Goal: Information Seeking & Learning: Learn about a topic

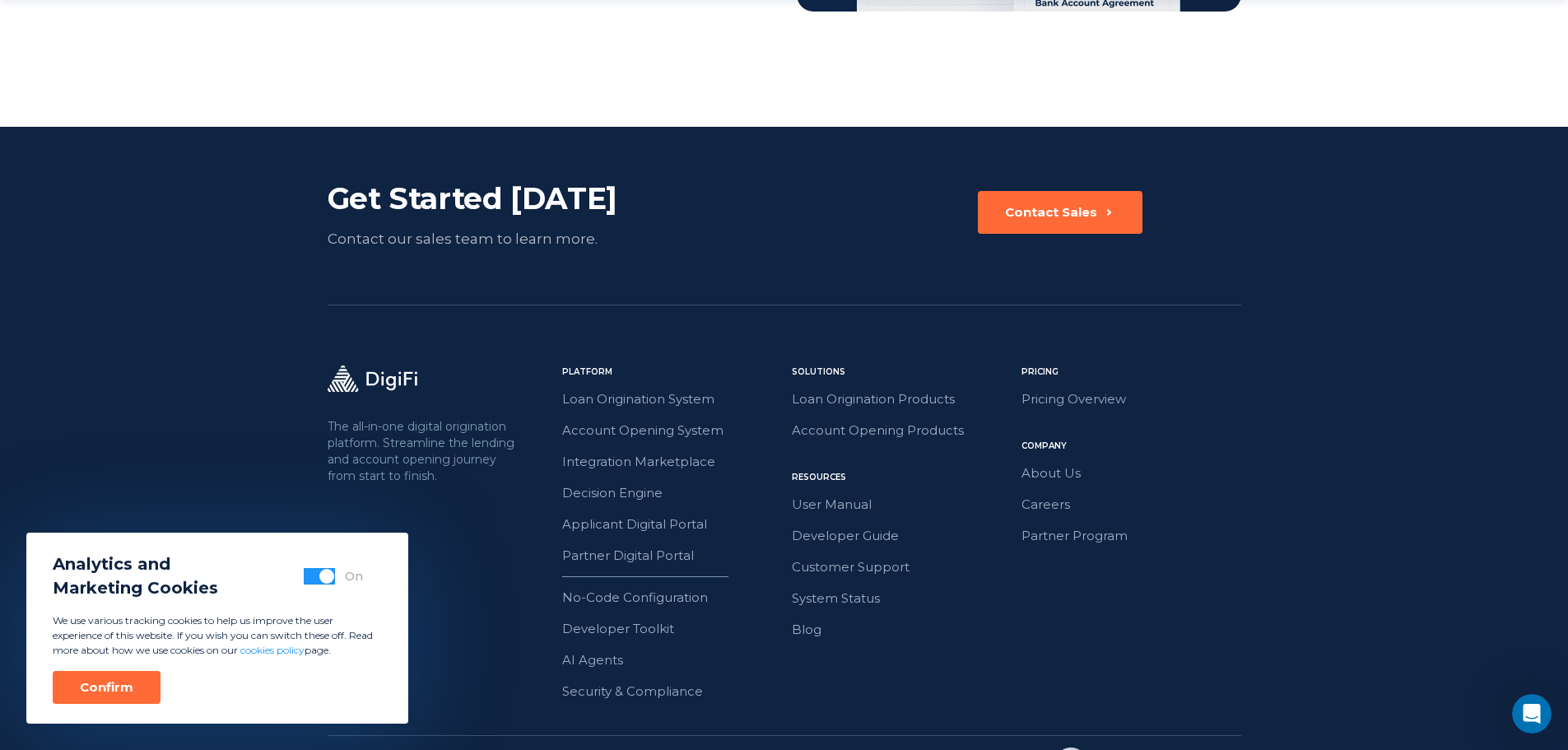
scroll to position [3791, 0]
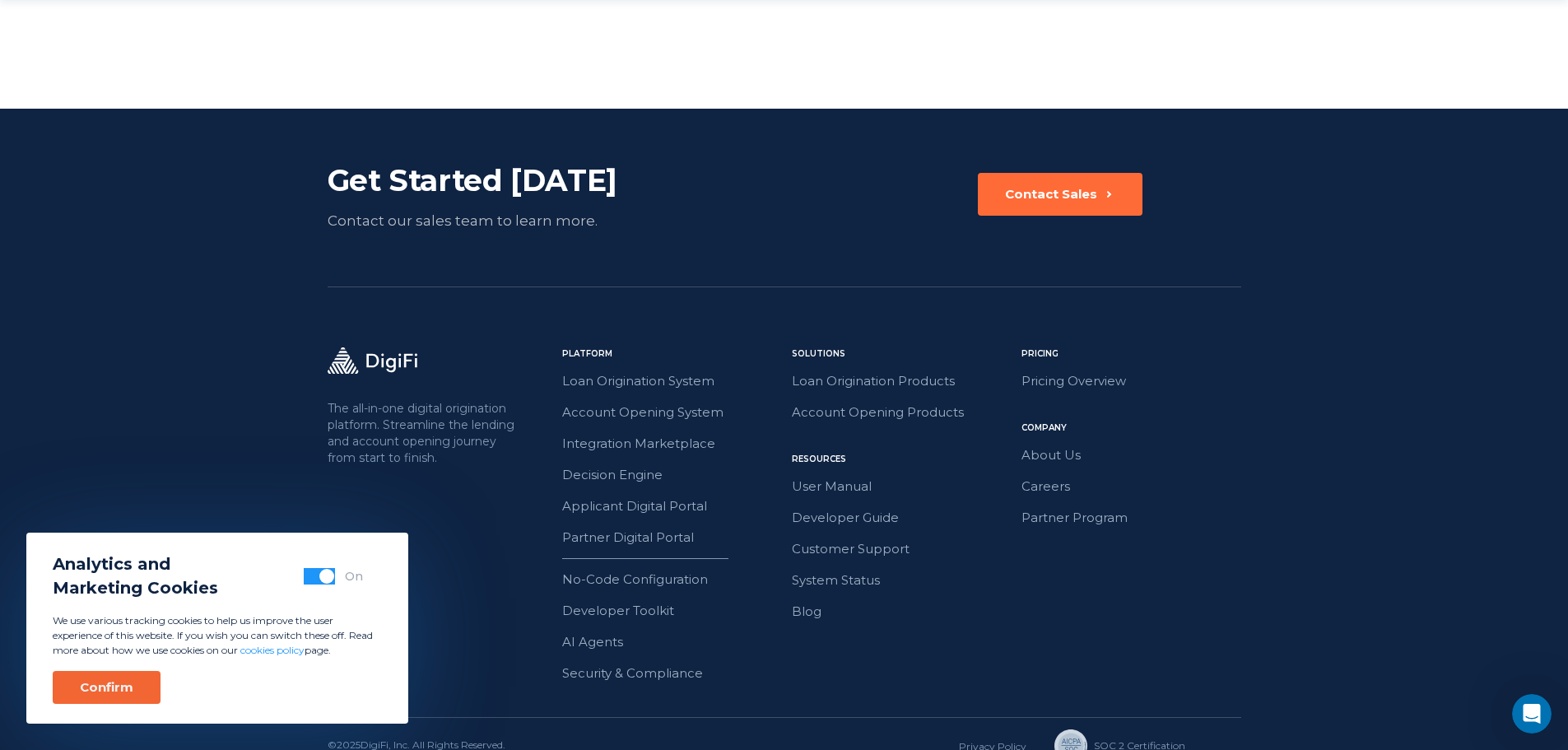
click at [114, 694] on div "Confirm" at bounding box center [106, 687] width 54 height 17
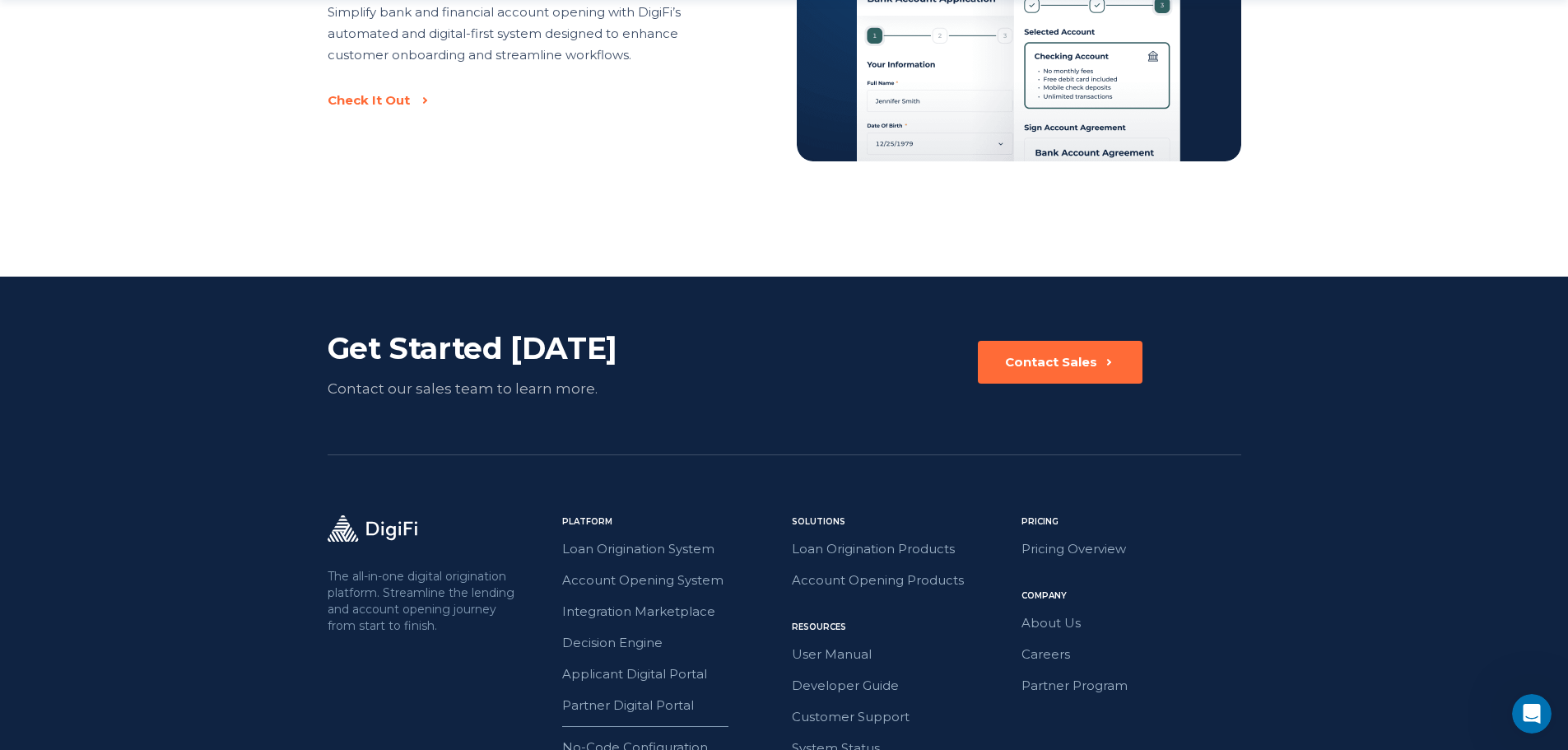
scroll to position [3627, 0]
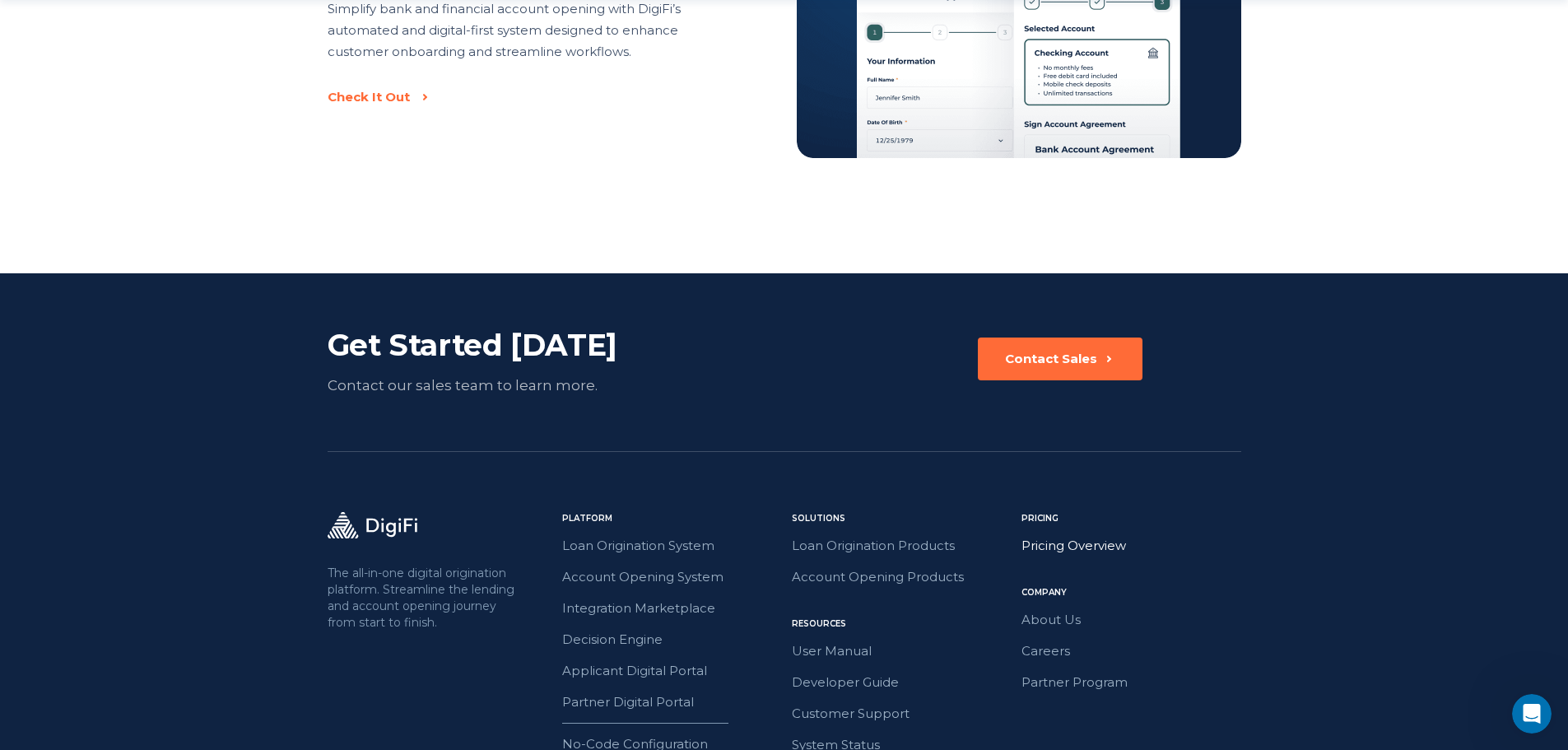
click at [1062, 535] on link "Pricing Overview" at bounding box center [1130, 546] width 220 height 22
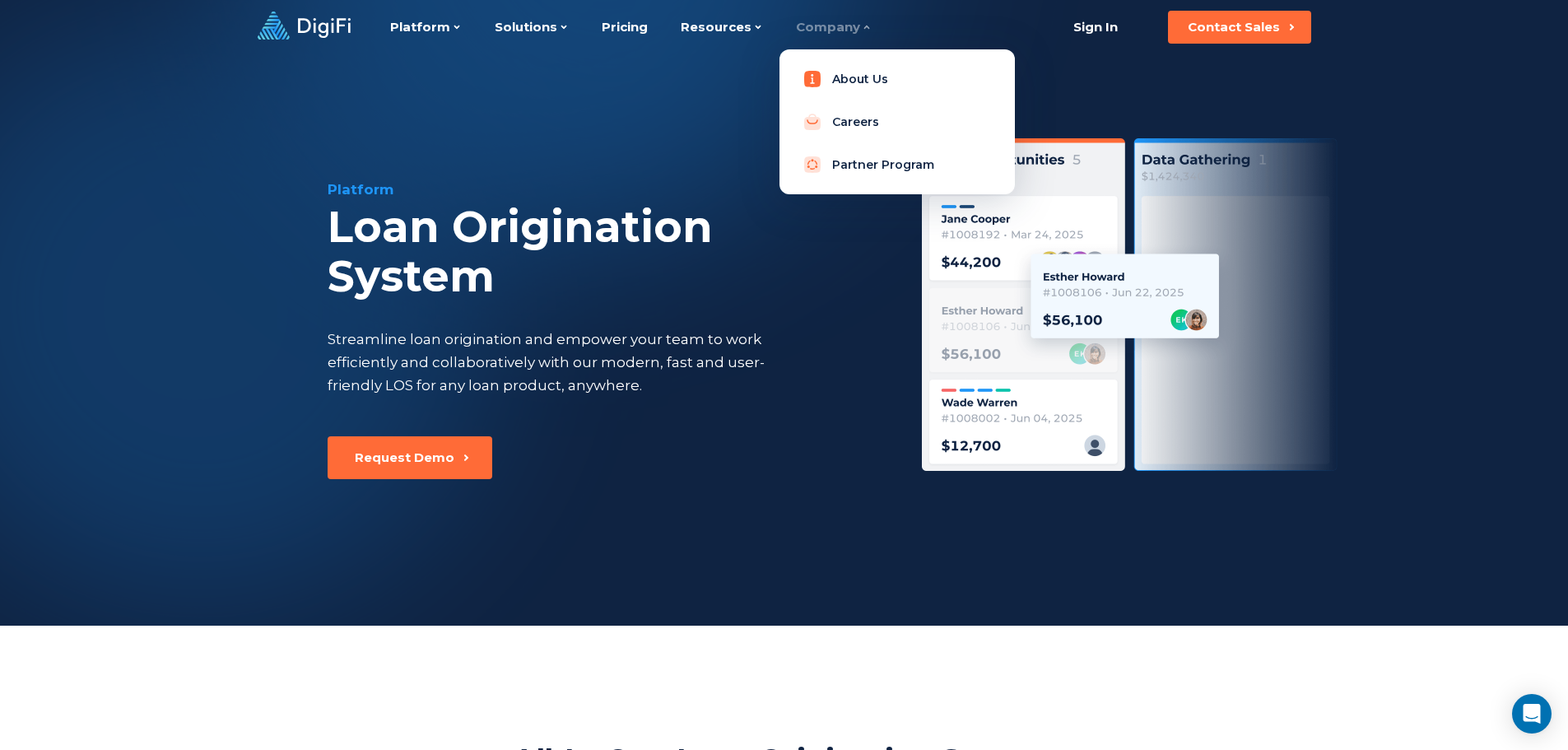
click at [856, 85] on link "About Us" at bounding box center [897, 79] width 209 height 33
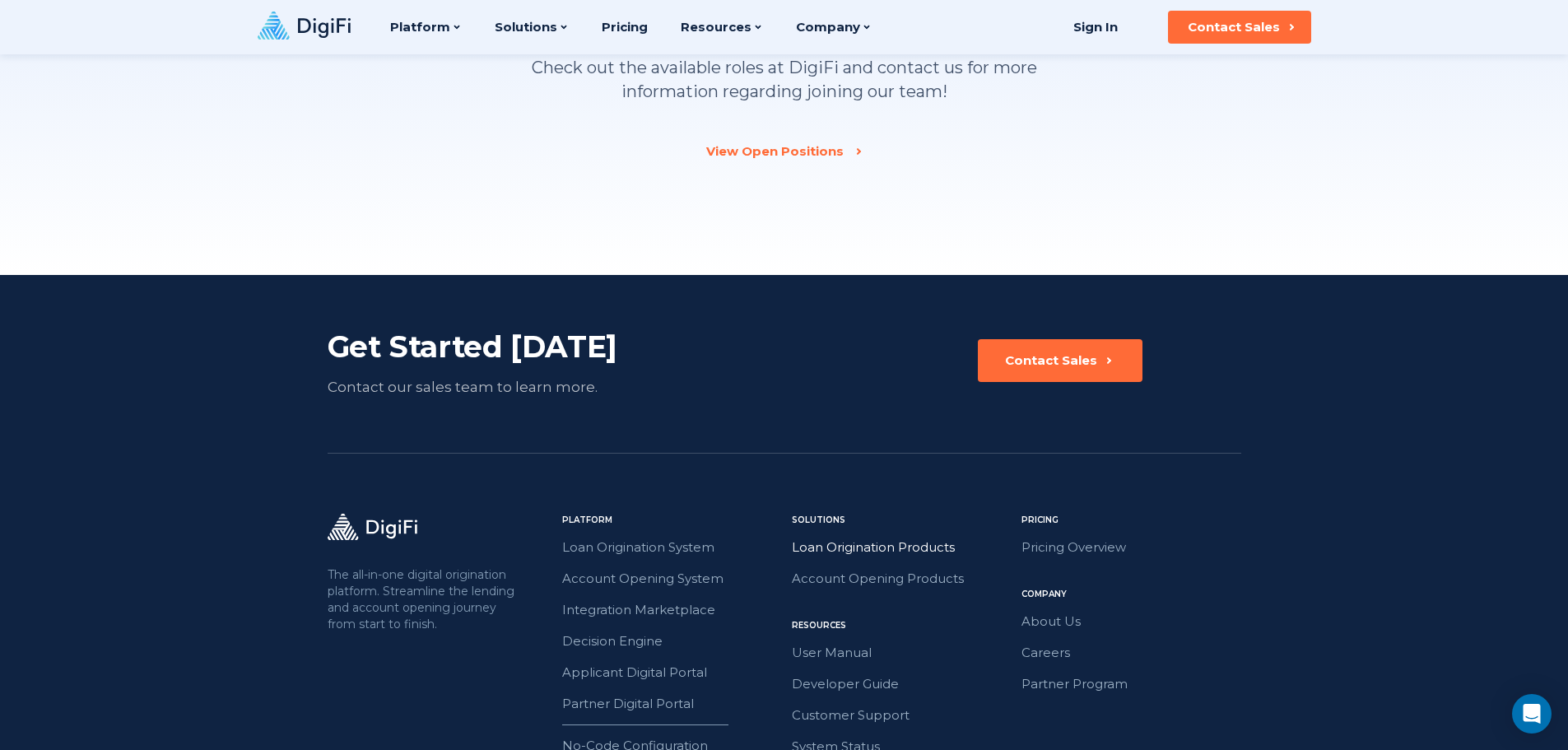
scroll to position [2404, 0]
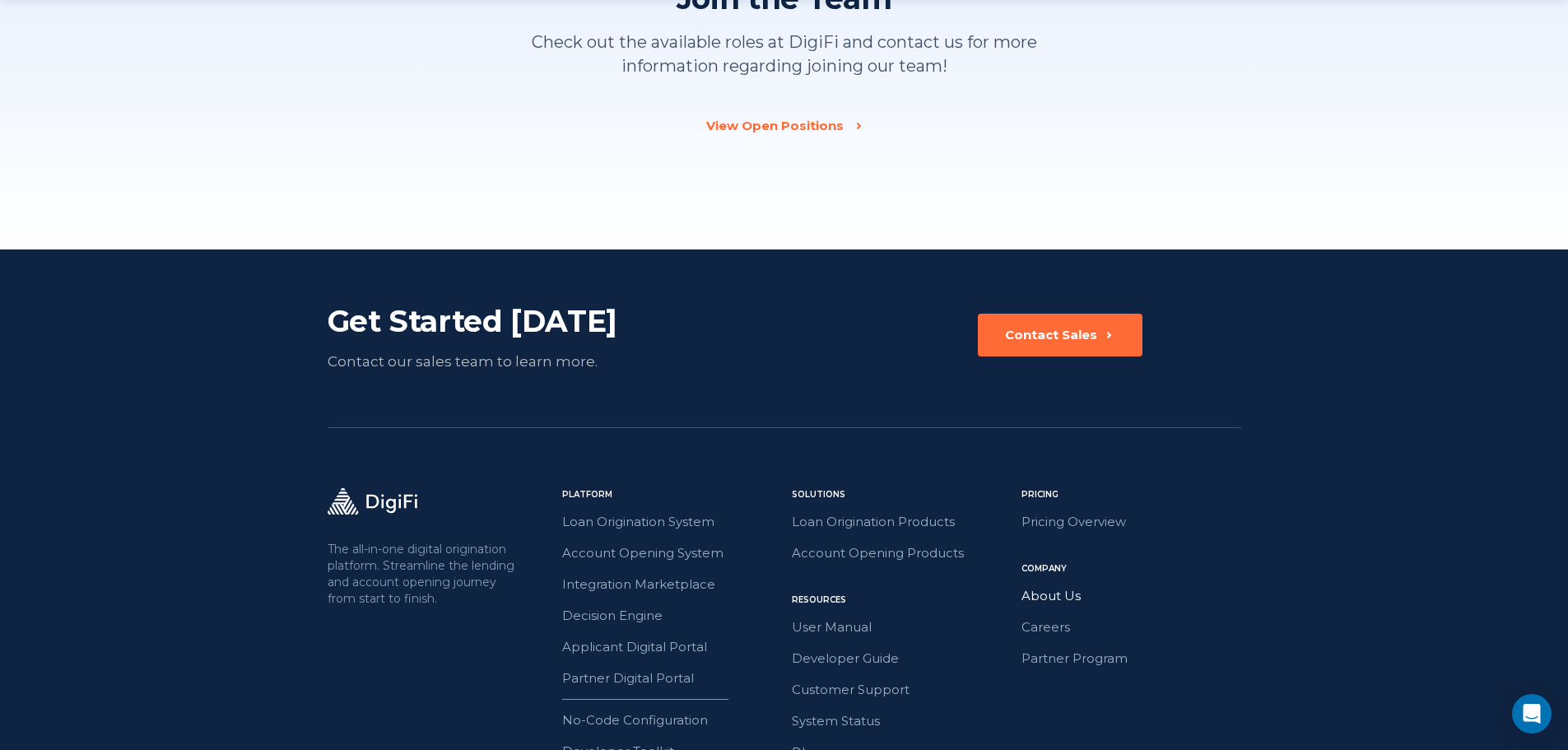
click at [1059, 590] on link "About Us" at bounding box center [1130, 596] width 220 height 22
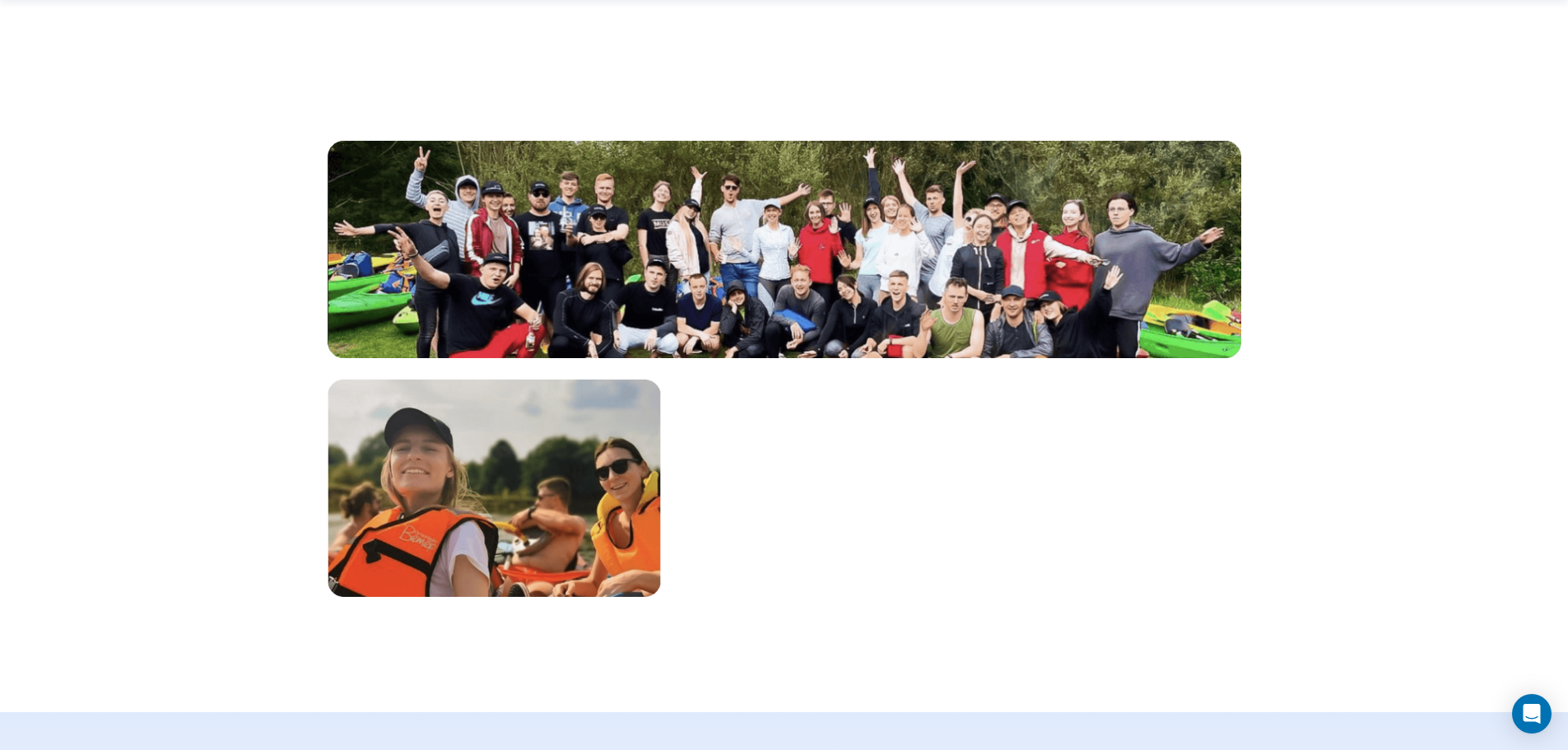
scroll to position [1564, 0]
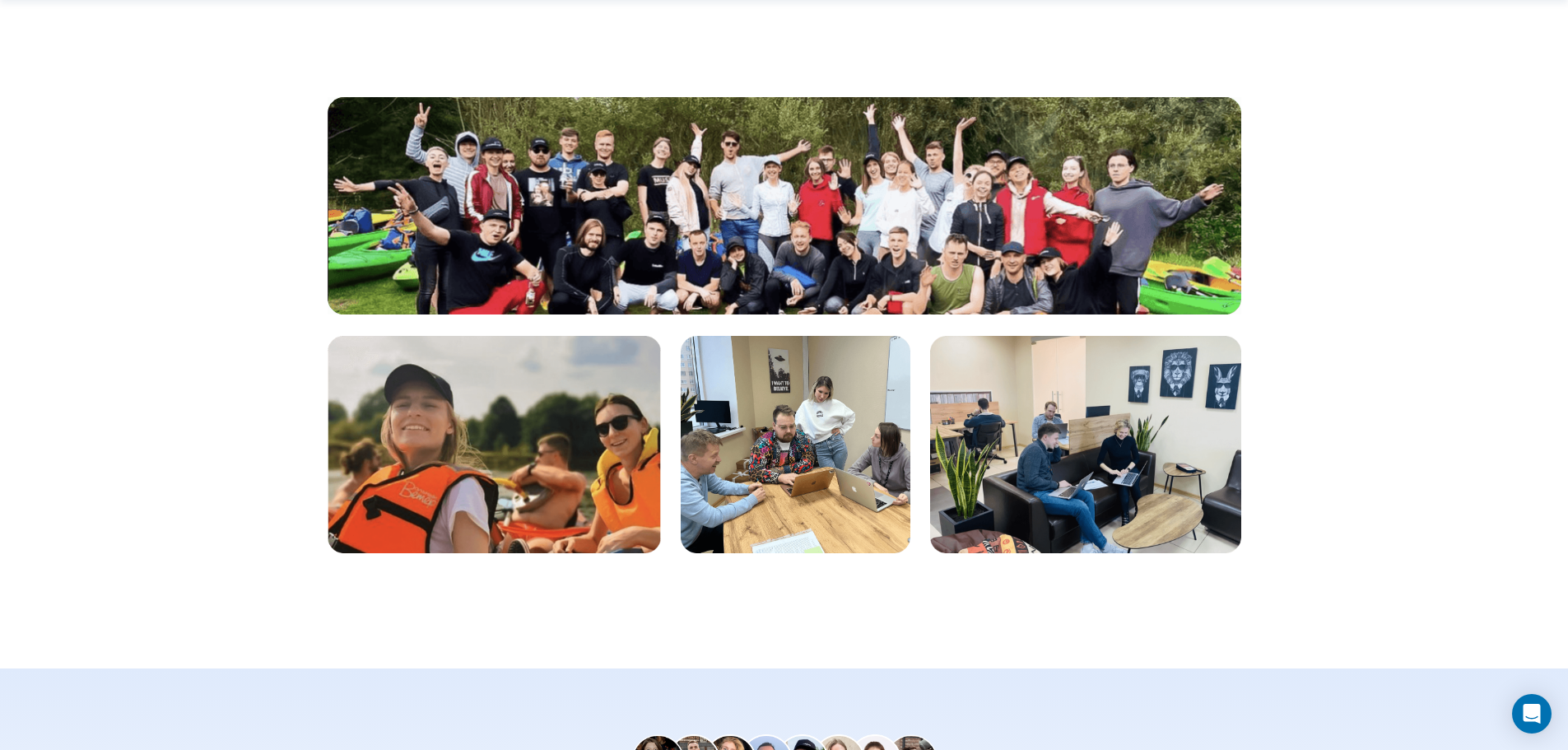
click at [816, 225] on img at bounding box center [784, 206] width 913 height 217
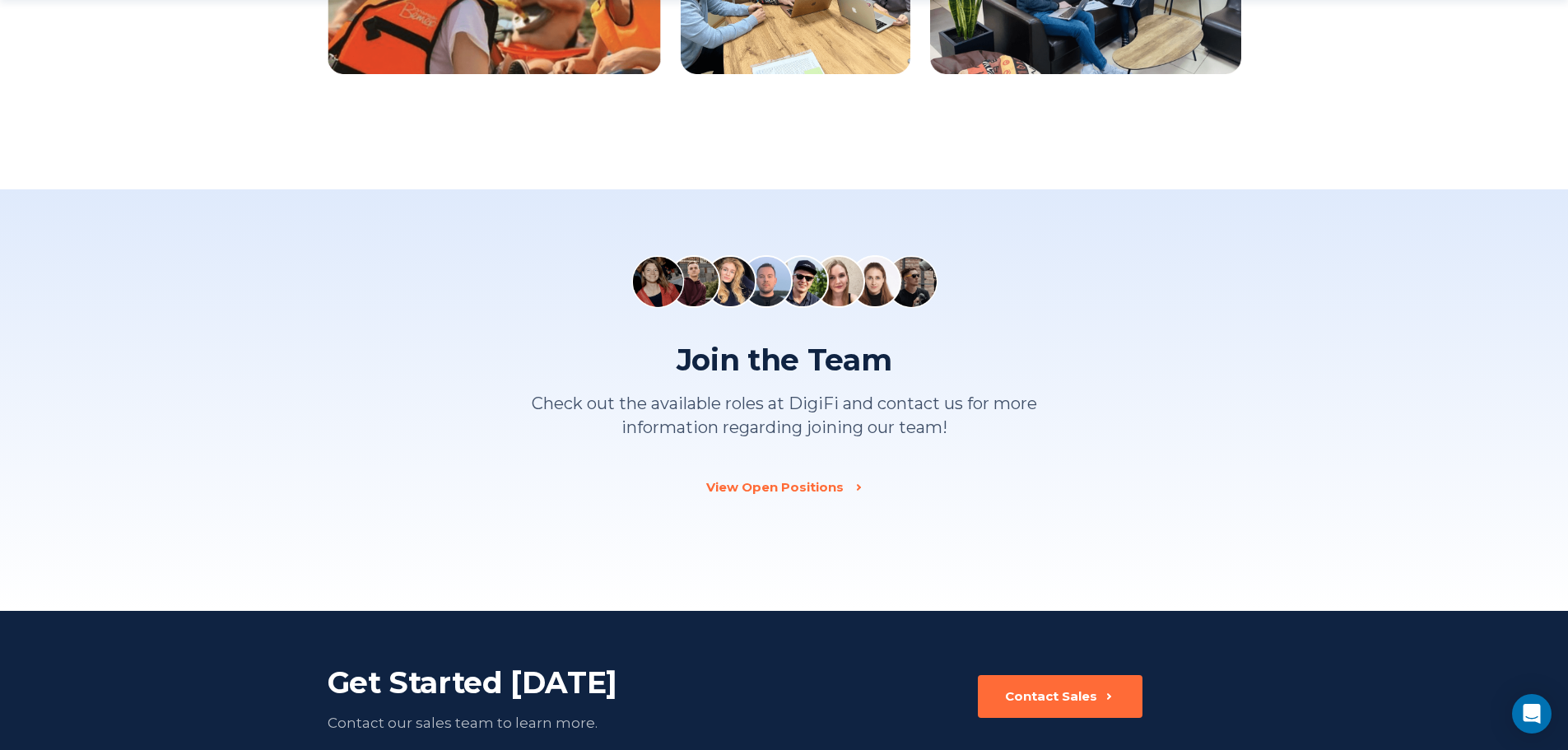
scroll to position [2140, 0]
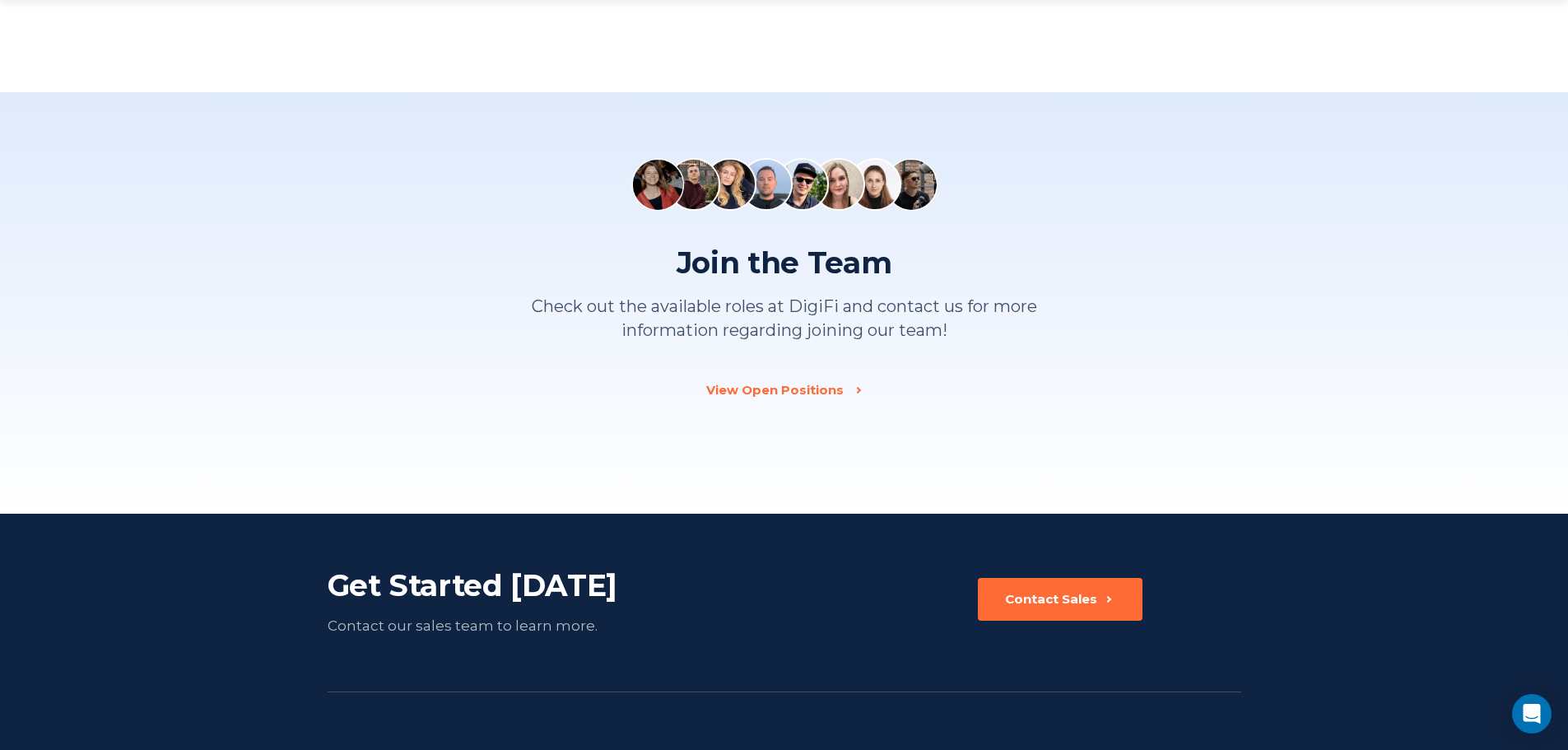
click at [803, 182] on img at bounding box center [803, 185] width 53 height 53
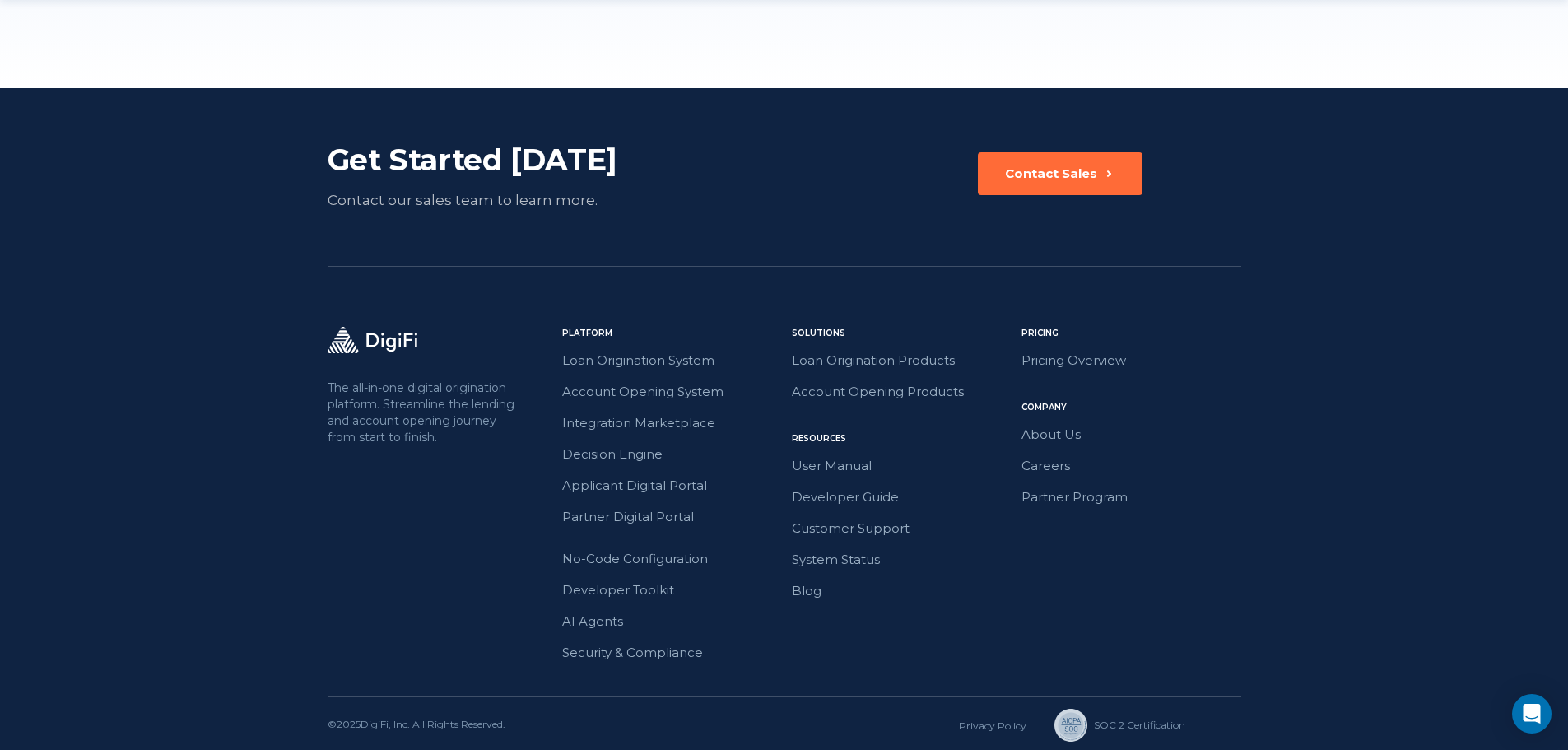
scroll to position [2569, 0]
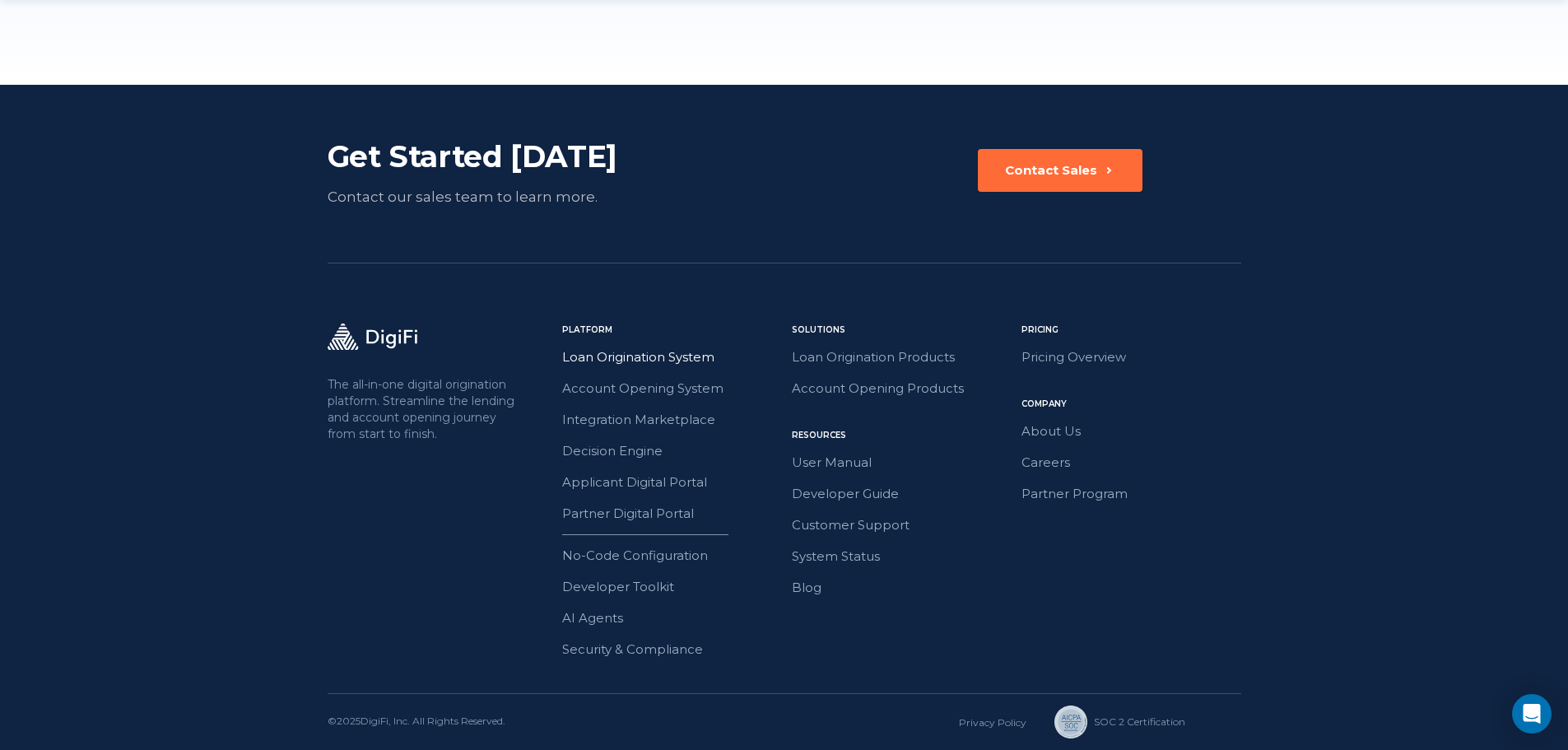
click at [680, 361] on link "Loan Origination System" at bounding box center [671, 357] width 220 height 22
